Goal: Task Accomplishment & Management: Use online tool/utility

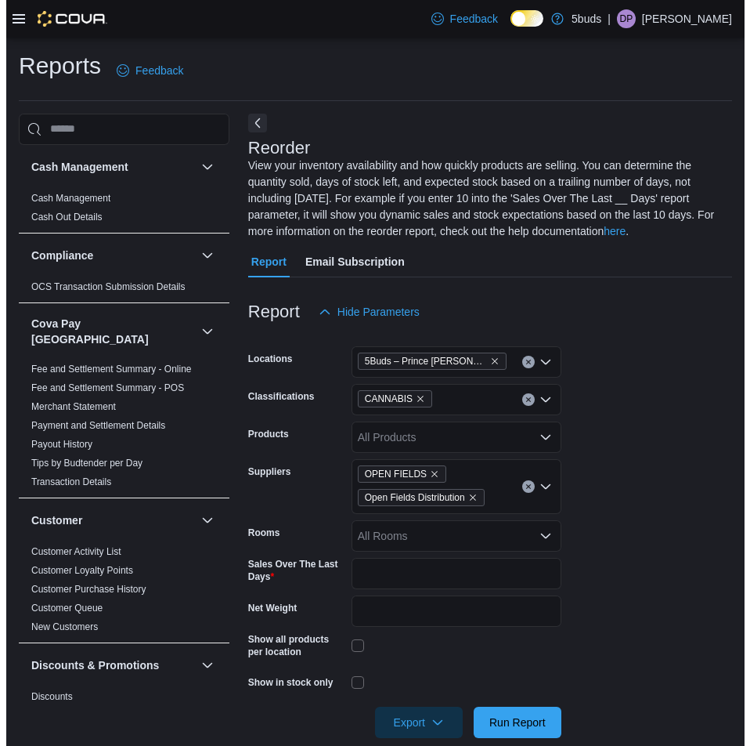
scroll to position [548, 0]
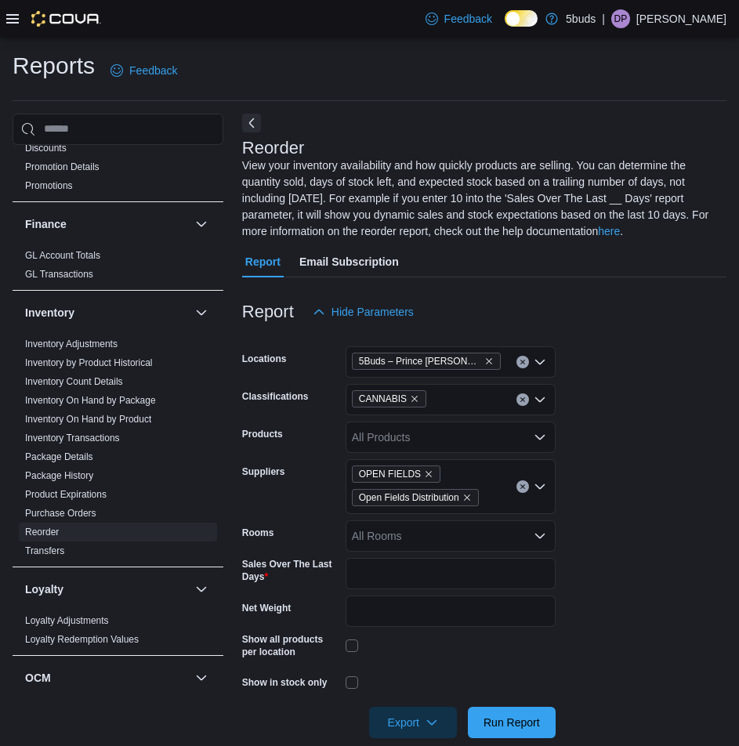
drag, startPoint x: 12, startPoint y: 26, endPoint x: 13, endPoint y: 15, distance: 11.0
click at [12, 26] on div at bounding box center [53, 19] width 95 height 16
click at [13, 15] on icon at bounding box center [12, 18] width 13 height 9
click at [425, 472] on icon "Remove OPEN FIELDS from selection in this group" at bounding box center [428, 473] width 9 height 9
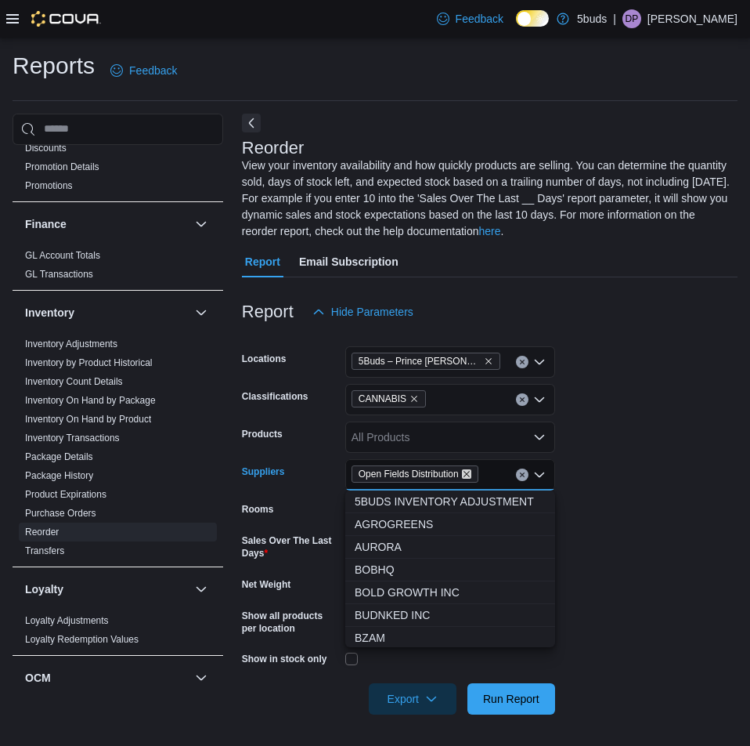
click at [472, 475] on icon "Remove Open Fields Distribution from selection in this group" at bounding box center [466, 473] width 9 height 9
click at [473, 475] on div "All Suppliers Combo box. Selected. Combo box input. All Suppliers. Type some te…" at bounding box center [450, 474] width 210 height 31
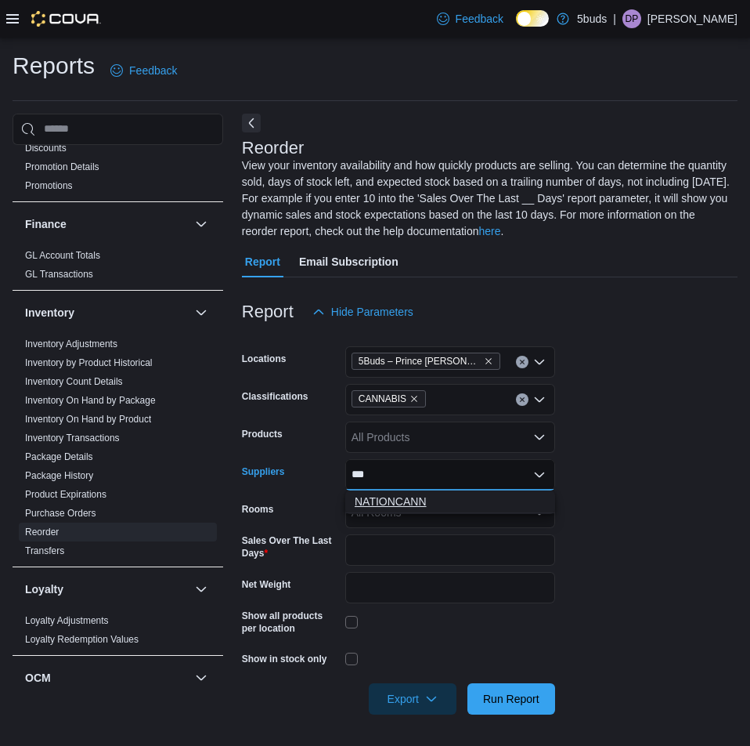
type input "***"
click at [403, 508] on span "NATIONCANN" at bounding box center [450, 501] width 191 height 16
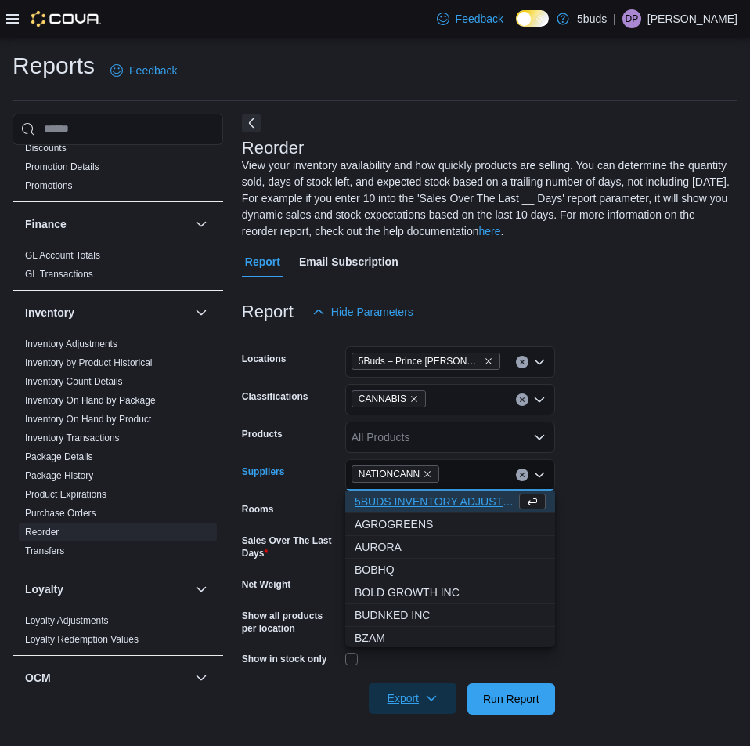
click at [433, 698] on icon "button" at bounding box center [431, 698] width 13 height 13
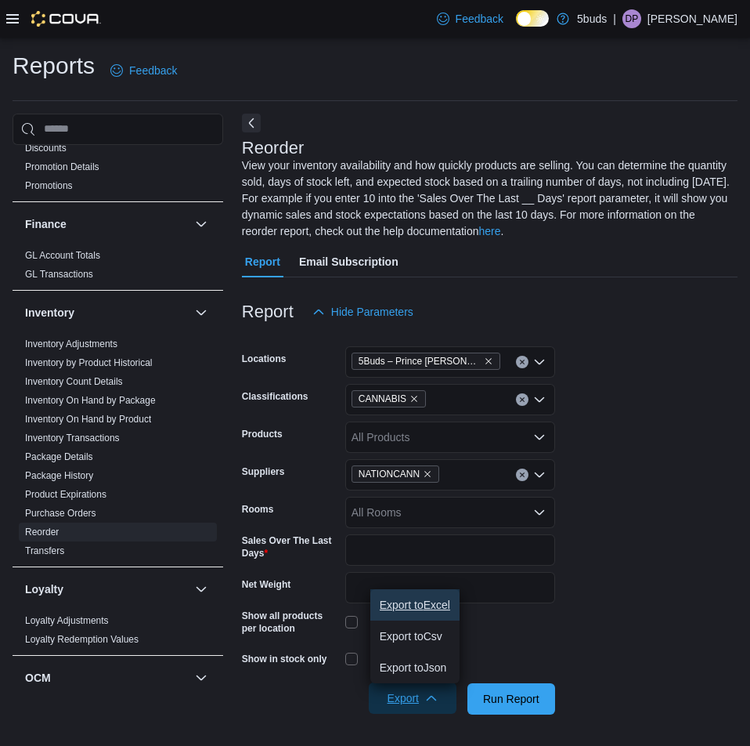
click at [421, 611] on button "Export to Excel" at bounding box center [414, 604] width 89 height 31
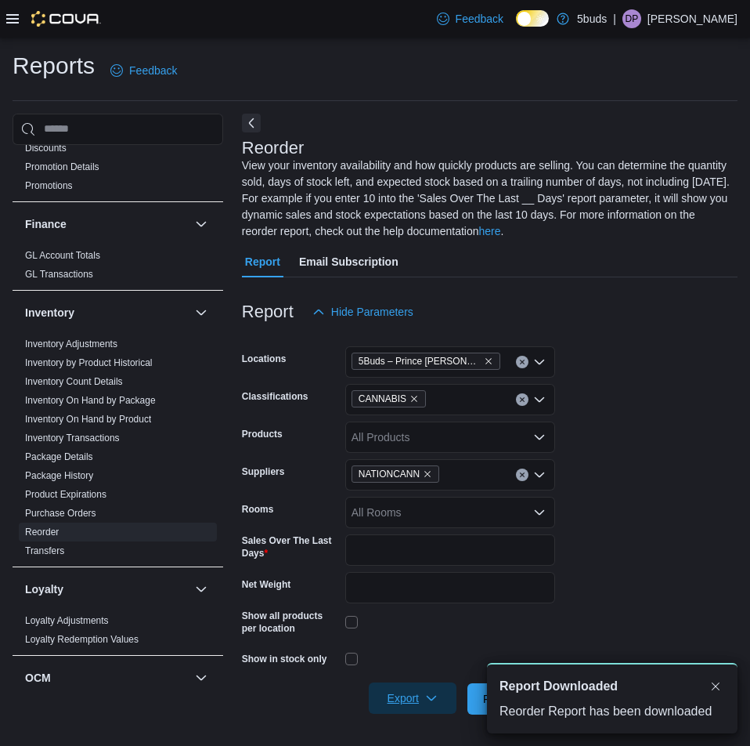
scroll to position [0, 0]
